Goal: Task Accomplishment & Management: Manage account settings

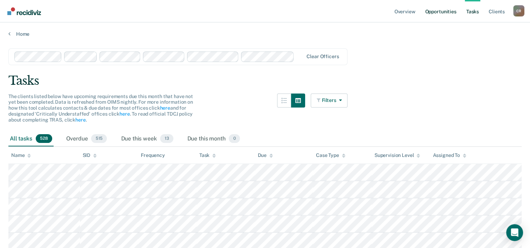
click at [445, 7] on link "Opportunities" at bounding box center [441, 11] width 34 height 22
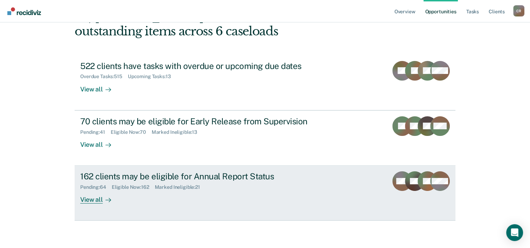
scroll to position [49, 0]
click at [86, 198] on div "View all" at bounding box center [99, 197] width 39 height 14
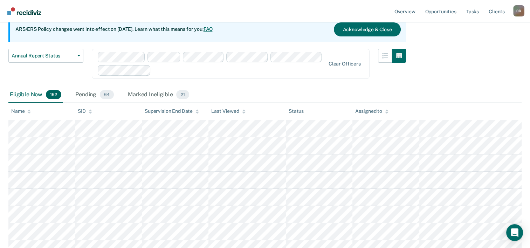
scroll to position [2774, 0]
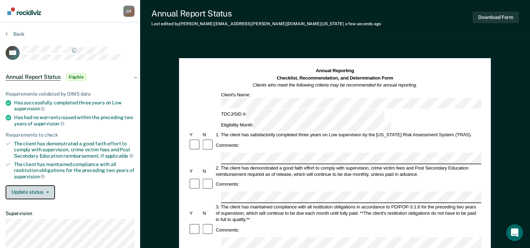
click at [29, 193] on button "Update status" at bounding box center [30, 192] width 49 height 14
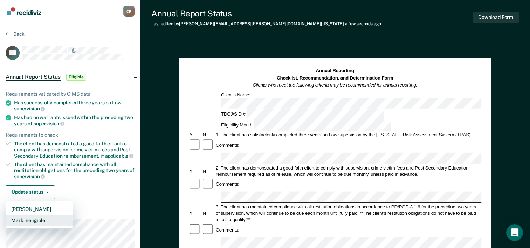
click at [49, 219] on button "Mark Ineligible" at bounding box center [40, 220] width 68 height 11
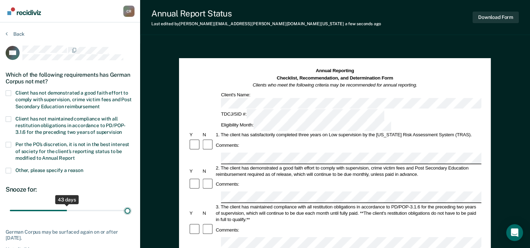
drag, startPoint x: 67, startPoint y: 206, endPoint x: 168, endPoint y: 201, distance: 101.4
type input "90"
click at [130, 205] on input "range" at bounding box center [70, 211] width 121 height 12
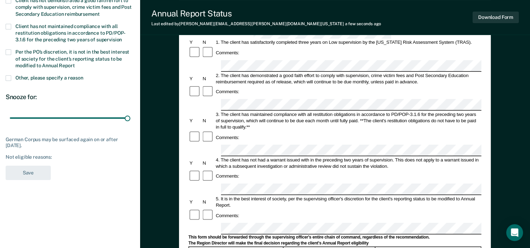
scroll to position [105, 0]
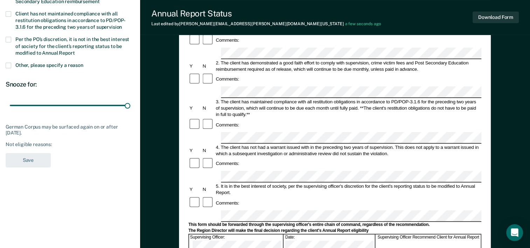
click at [211, 210] on div at bounding box center [335, 216] width 293 height 12
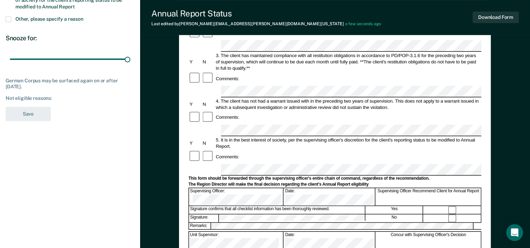
scroll to position [0, 0]
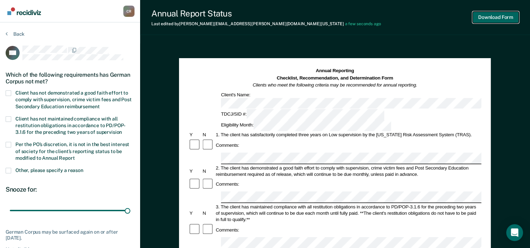
click at [496, 18] on button "Download Form" at bounding box center [496, 18] width 46 height 12
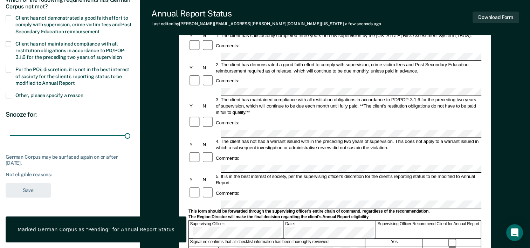
scroll to position [105, 0]
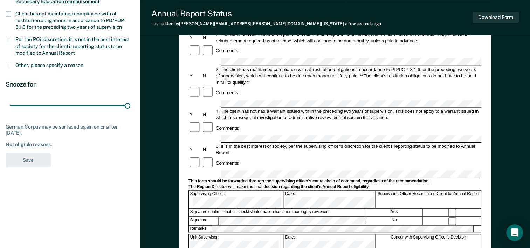
click at [59, 64] on span "Other, please specify a reason" at bounding box center [49, 65] width 68 height 6
click at [83, 63] on input "Other, please specify a reason" at bounding box center [83, 63] width 0 height 0
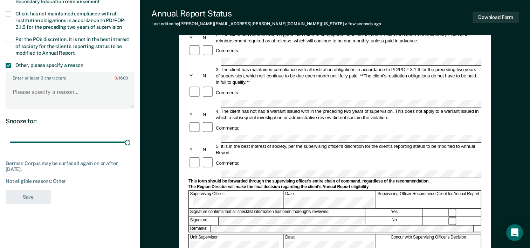
click at [8, 38] on span at bounding box center [9, 40] width 6 height 6
click at [75, 50] on input "Per the PO’s discretion, it is not in the best interest of society for the clie…" at bounding box center [75, 50] width 0 height 0
click at [45, 82] on textarea "Enter at least 3 characters 0 / 1600" at bounding box center [70, 95] width 128 height 26
paste textarea "Client had positive drug tests [DATE], [DATE], and [DATE]."
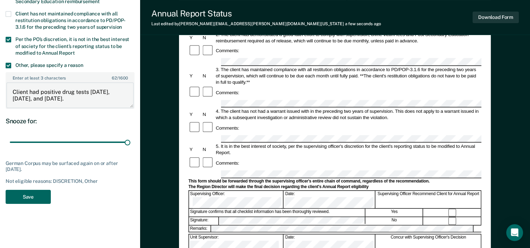
type textarea "Client had positive drug tests [DATE], [DATE], and [DATE]."
drag, startPoint x: 33, startPoint y: 196, endPoint x: 126, endPoint y: 212, distance: 95.0
click at [126, 217] on div "[PERSON_NAME] C R Profile How it works Log Out Back GC Which of the following r…" at bounding box center [70, 138] width 140 height 487
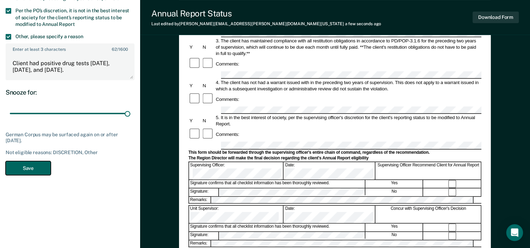
scroll to position [140, 0]
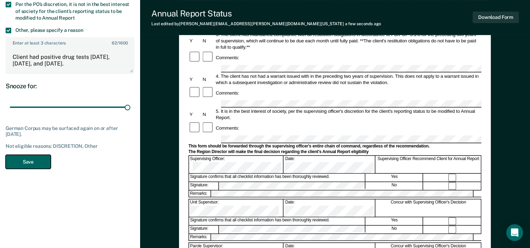
click at [34, 159] on button "Save" at bounding box center [28, 162] width 45 height 14
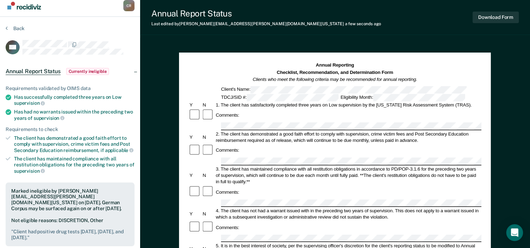
scroll to position [0, 0]
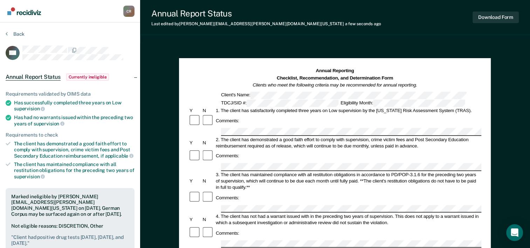
click at [17, 29] on section "Back GC Annual Report Status Currently ineligible Requirements validated by OIM…" at bounding box center [70, 212] width 140 height 380
click at [21, 36] on button "Back" at bounding box center [15, 34] width 19 height 6
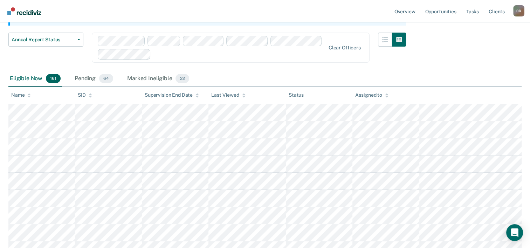
scroll to position [70, 0]
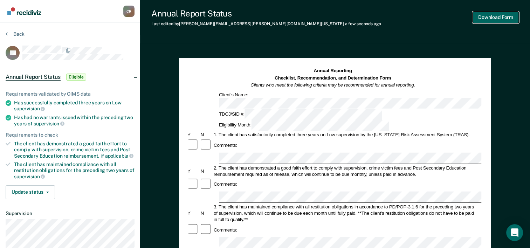
click at [487, 18] on button "Download Form" at bounding box center [496, 18] width 46 height 12
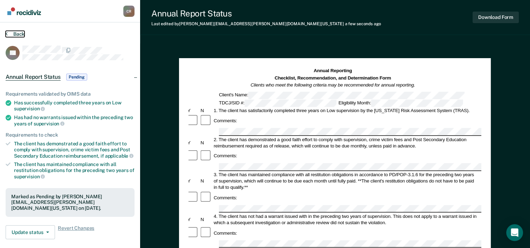
click at [17, 32] on button "Back" at bounding box center [15, 34] width 19 height 6
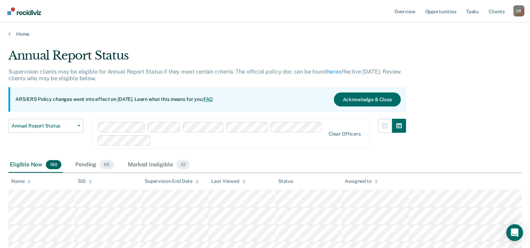
scroll to position [35, 0]
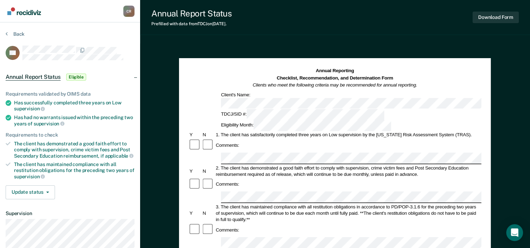
click at [8, 30] on section "Back RK Annual Report Status Eligible Requirements validated by OIMS data Has s…" at bounding box center [70, 174] width 140 height 305
click at [13, 35] on button "Back" at bounding box center [15, 34] width 19 height 6
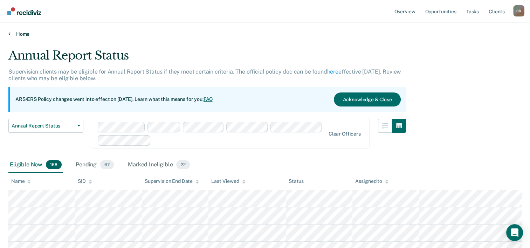
click at [25, 31] on link "Home" at bounding box center [264, 34] width 513 height 6
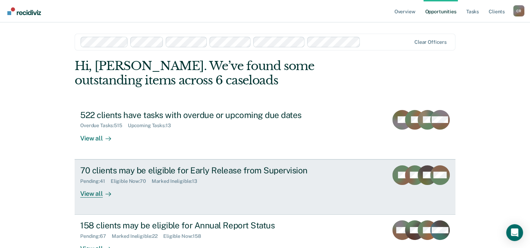
scroll to position [35, 0]
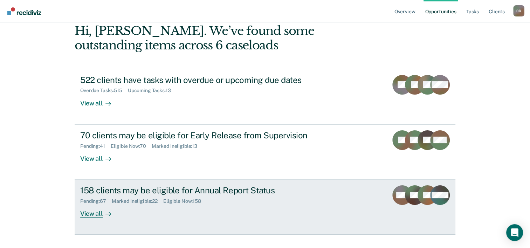
click at [91, 214] on div "View all" at bounding box center [99, 211] width 39 height 14
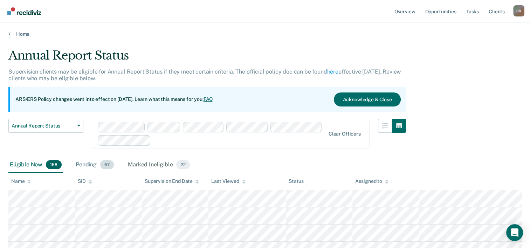
click at [91, 165] on div "Pending 67" at bounding box center [94, 164] width 41 height 15
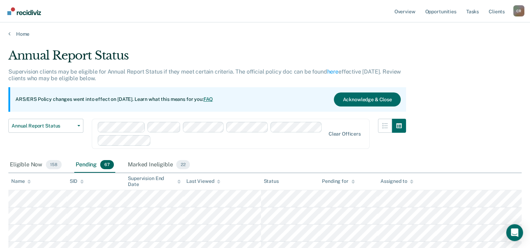
click at [88, 165] on div "Pending 67" at bounding box center [94, 164] width 41 height 15
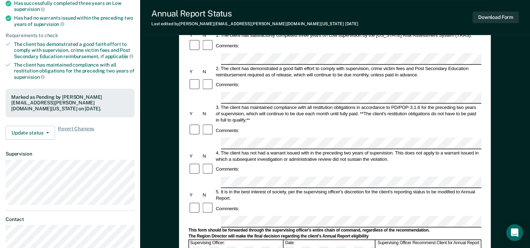
scroll to position [70, 0]
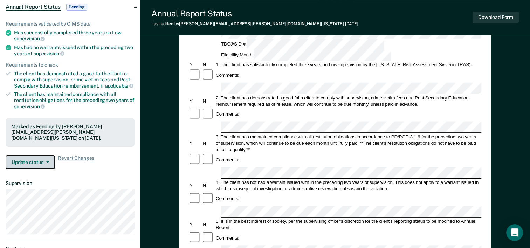
click at [38, 159] on button "Update status" at bounding box center [30, 162] width 49 height 14
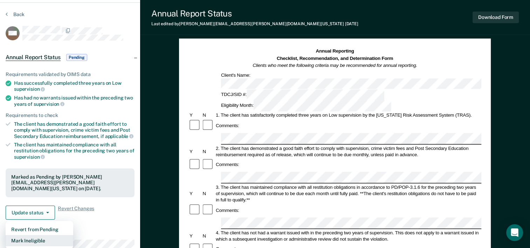
scroll to position [0, 0]
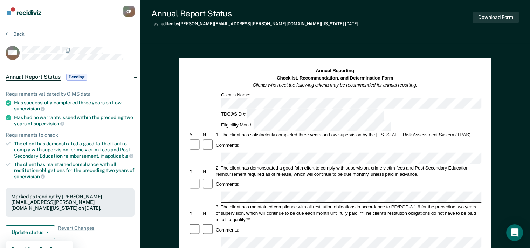
click at [15, 29] on section "Back MM Annual Report Status Pending Requirements validated by OIMS data Has su…" at bounding box center [70, 194] width 140 height 345
click at [20, 36] on button "Back" at bounding box center [15, 34] width 19 height 6
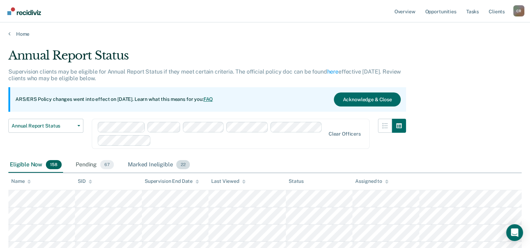
click at [158, 164] on div "Marked Ineligible 22" at bounding box center [159, 164] width 64 height 15
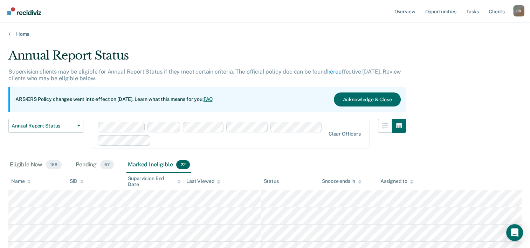
click at [287, 157] on div "Eligible Now 158 Pending 67 Marked Ineligible 22" at bounding box center [264, 165] width 513 height 16
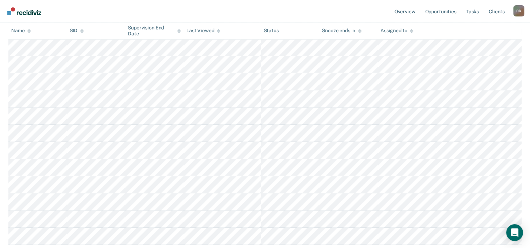
scroll to position [299, 0]
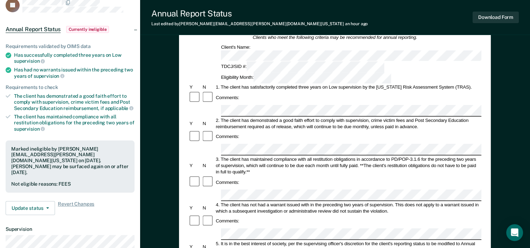
scroll to position [105, 0]
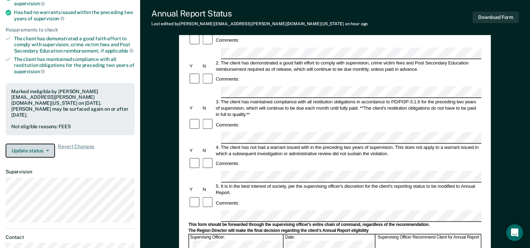
click at [44, 150] on span "button" at bounding box center [46, 150] width 6 height 1
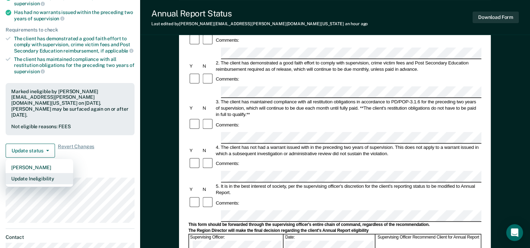
click at [40, 173] on button "Update Ineligibility" at bounding box center [40, 178] width 68 height 11
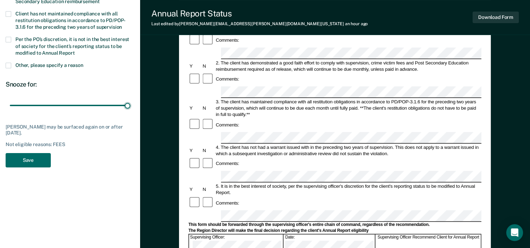
drag, startPoint x: 49, startPoint y: 101, endPoint x: 144, endPoint y: 127, distance: 99.3
type input "90"
click at [130, 112] on input "range" at bounding box center [70, 106] width 121 height 12
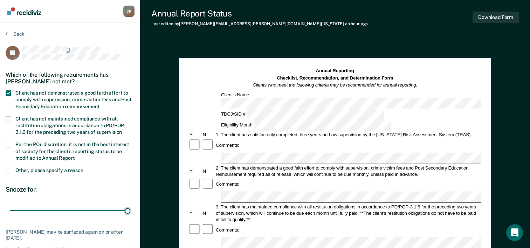
scroll to position [0, 0]
click at [19, 35] on button "Back" at bounding box center [15, 34] width 19 height 6
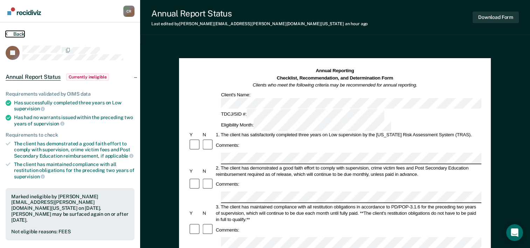
click at [12, 31] on button "Back" at bounding box center [15, 34] width 19 height 6
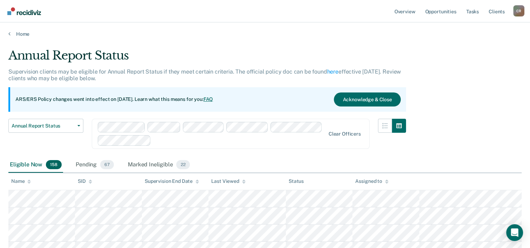
click at [223, 161] on div "Eligible Now 158 Pending 67 Marked Ineligible 22" at bounding box center [264, 165] width 513 height 16
click at [52, 146] on div "Annual Report Status Early Release from Supervision Annual Report Status" at bounding box center [45, 138] width 75 height 39
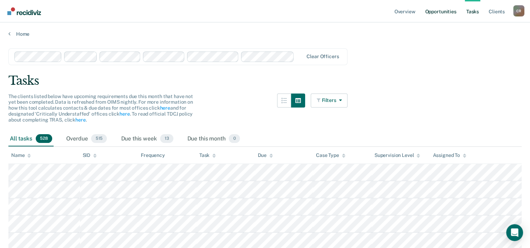
click at [447, 14] on link "Opportunities" at bounding box center [441, 11] width 34 height 22
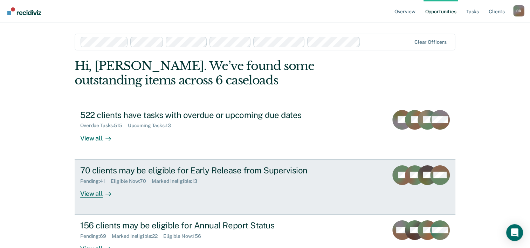
click at [94, 197] on div "View all" at bounding box center [99, 191] width 39 height 14
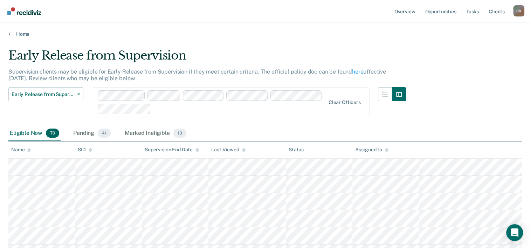
click at [220, 113] on div at bounding box center [212, 102] width 228 height 24
click at [42, 98] on button "Early Release from Supervision" at bounding box center [45, 94] width 75 height 14
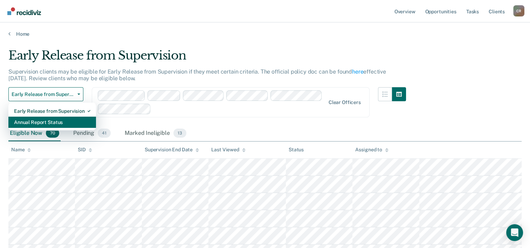
click at [45, 123] on div "Annual Report Status" at bounding box center [52, 122] width 76 height 11
